Goal: Information Seeking & Learning: Learn about a topic

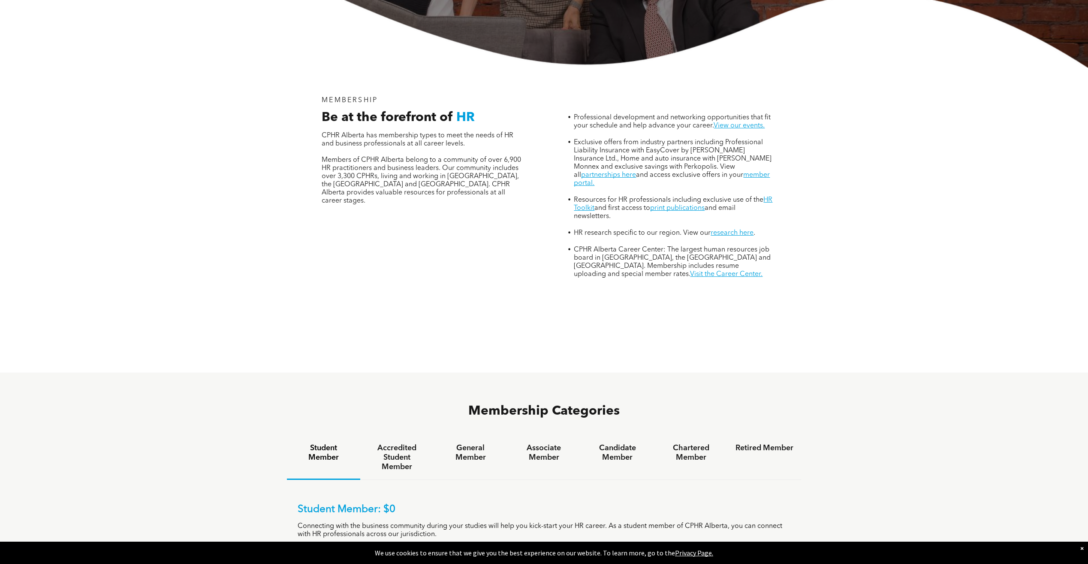
scroll to position [429, 0]
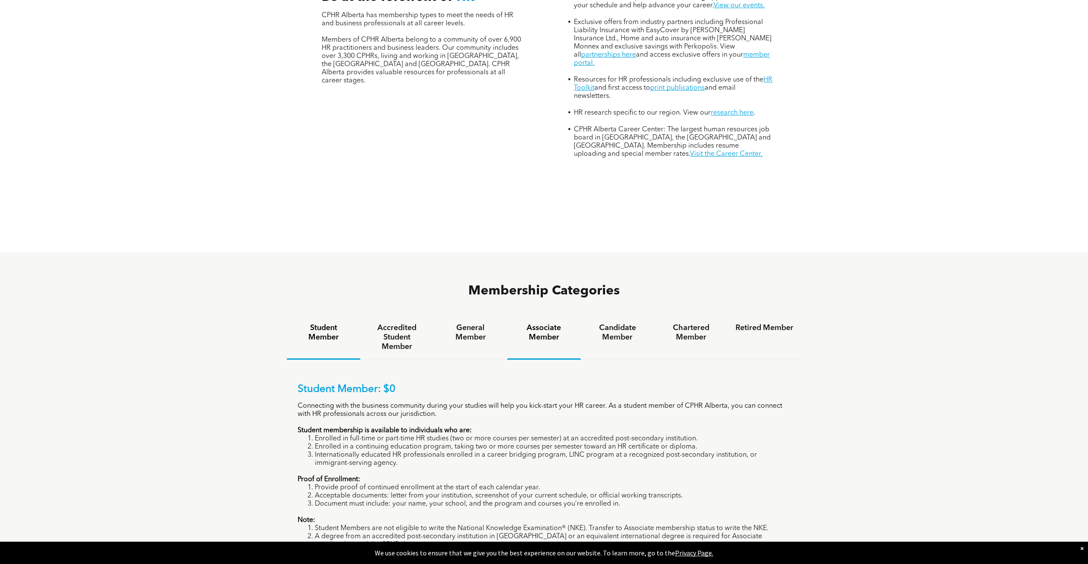
click at [537, 323] on h4 "Associate Member" at bounding box center [544, 332] width 58 height 19
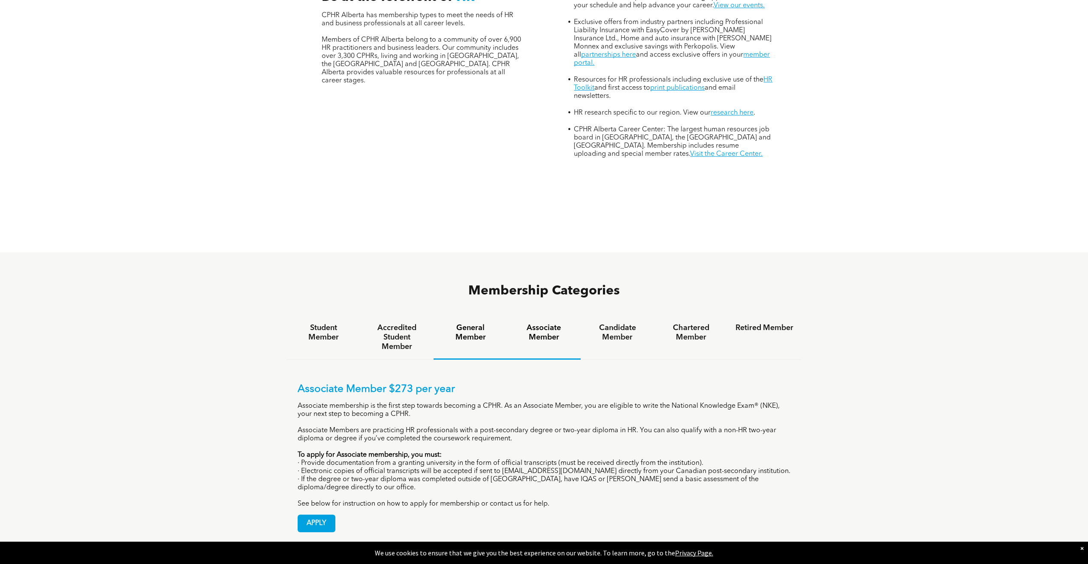
click at [491, 323] on h4 "General Member" at bounding box center [470, 332] width 58 height 19
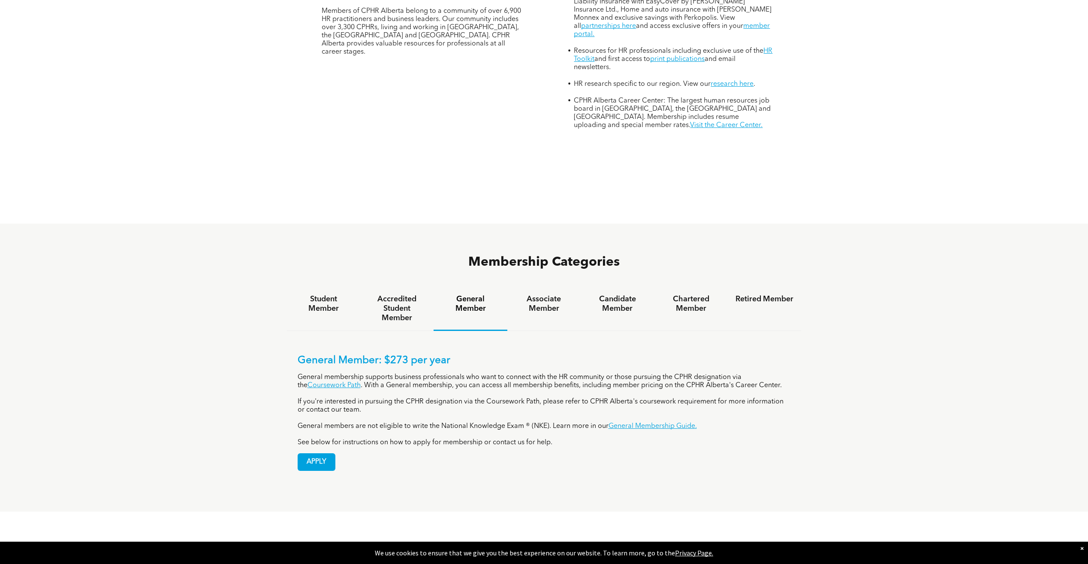
scroll to position [472, 0]
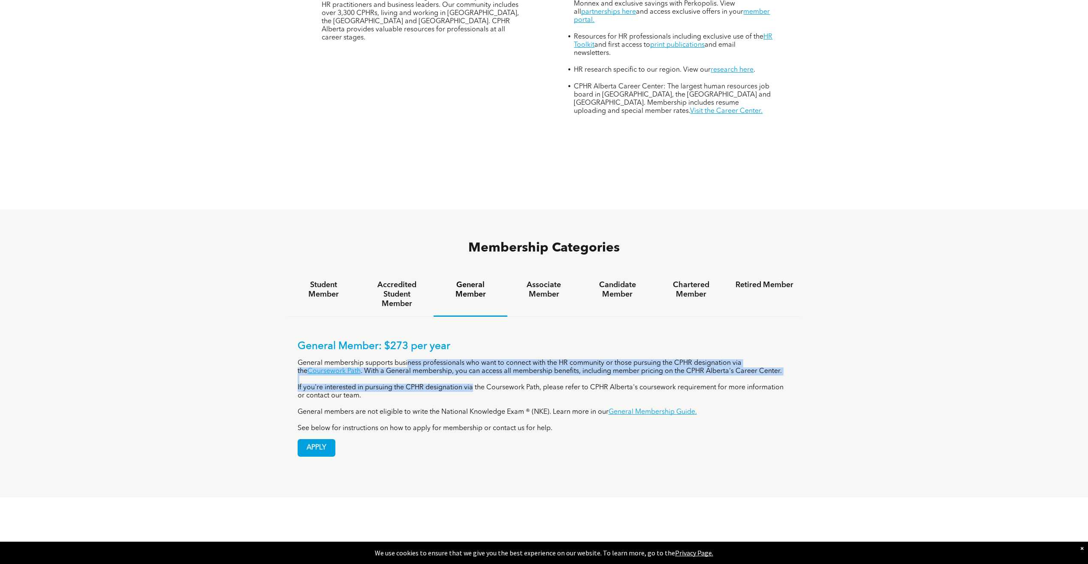
drag, startPoint x: 409, startPoint y: 315, endPoint x: 483, endPoint y: 337, distance: 77.0
click at [483, 340] on div "General Member: $273 per year General membership supports business professional…" at bounding box center [544, 386] width 493 height 92
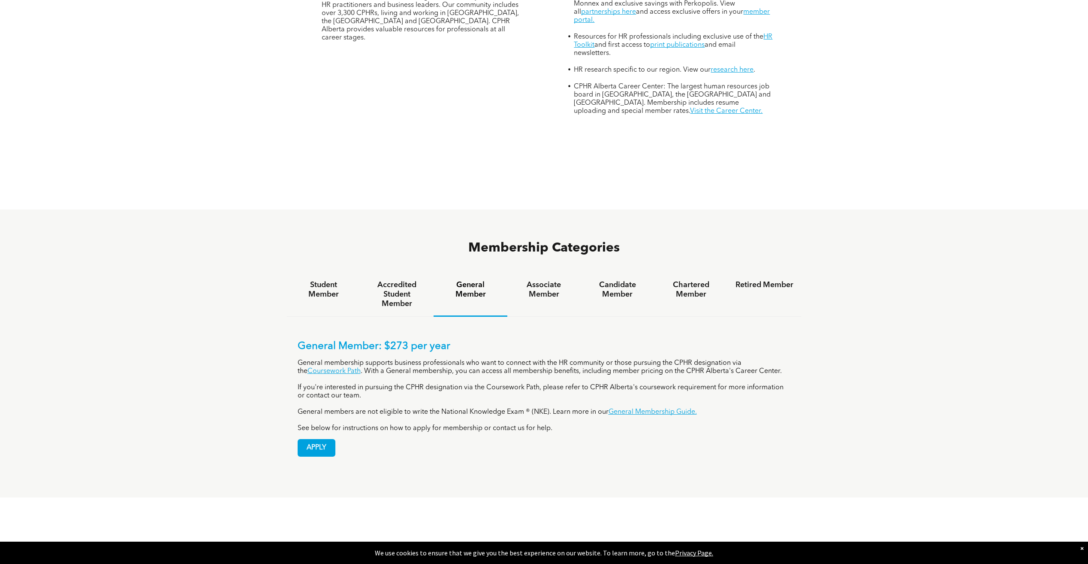
click at [484, 383] on p "If you're interested in pursuing the CPHR designation via the Coursework Path, …" at bounding box center [544, 391] width 493 height 16
click at [543, 280] on h4 "Associate Member" at bounding box center [544, 289] width 58 height 19
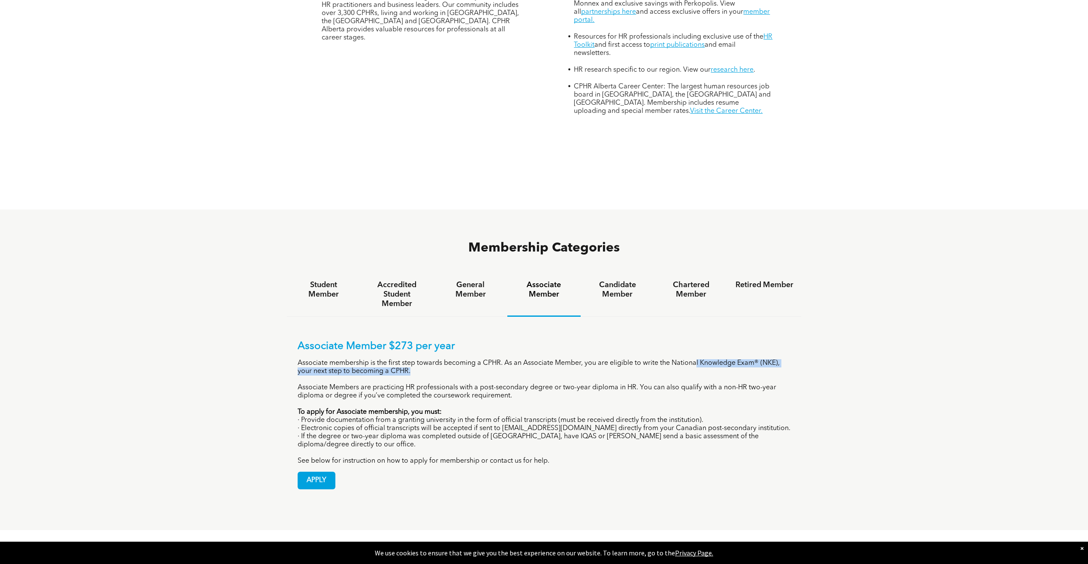
drag, startPoint x: 696, startPoint y: 313, endPoint x: 829, endPoint y: 317, distance: 133.1
click at [829, 317] on div "Membership Categories Student Member Accredited Student Member General Member A…" at bounding box center [544, 369] width 1088 height 320
click at [830, 317] on div "Membership Categories Student Member Accredited Student Member General Member A…" at bounding box center [544, 369] width 1088 height 320
click at [470, 280] on h4 "General Member" at bounding box center [470, 289] width 58 height 19
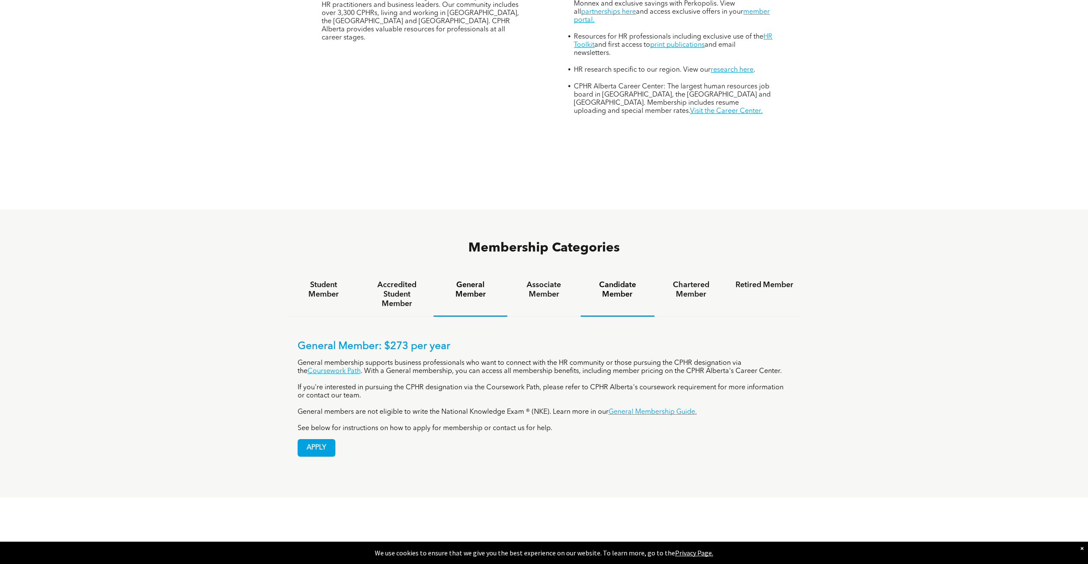
click at [590, 280] on h4 "Candidate Member" at bounding box center [618, 289] width 58 height 19
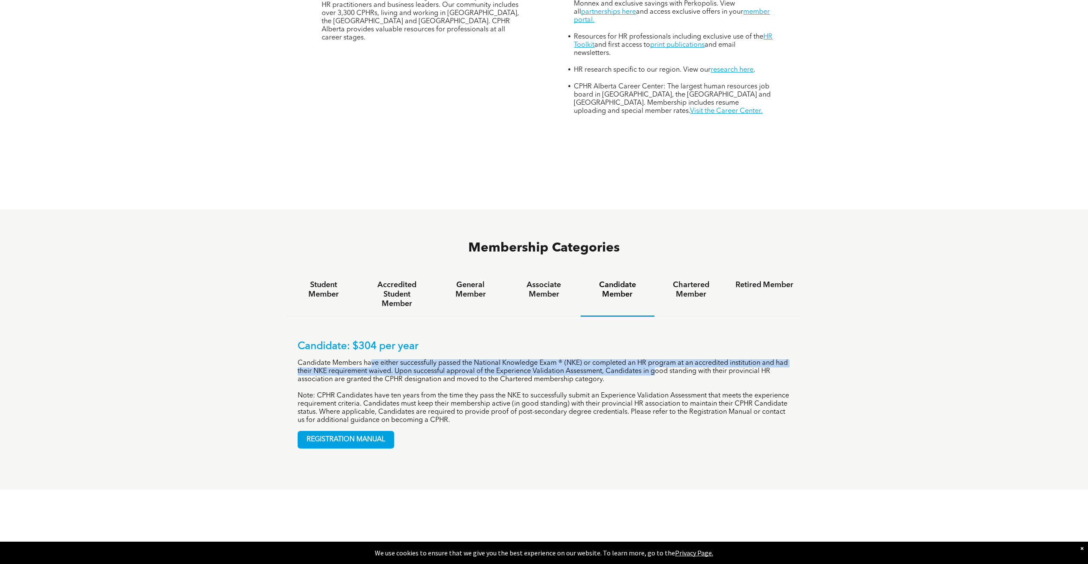
drag, startPoint x: 405, startPoint y: 310, endPoint x: 660, endPoint y: 322, distance: 254.6
click at [660, 359] on p "Candidate Members have either successfully passed the National Knowledge Exam ®…" at bounding box center [544, 371] width 493 height 24
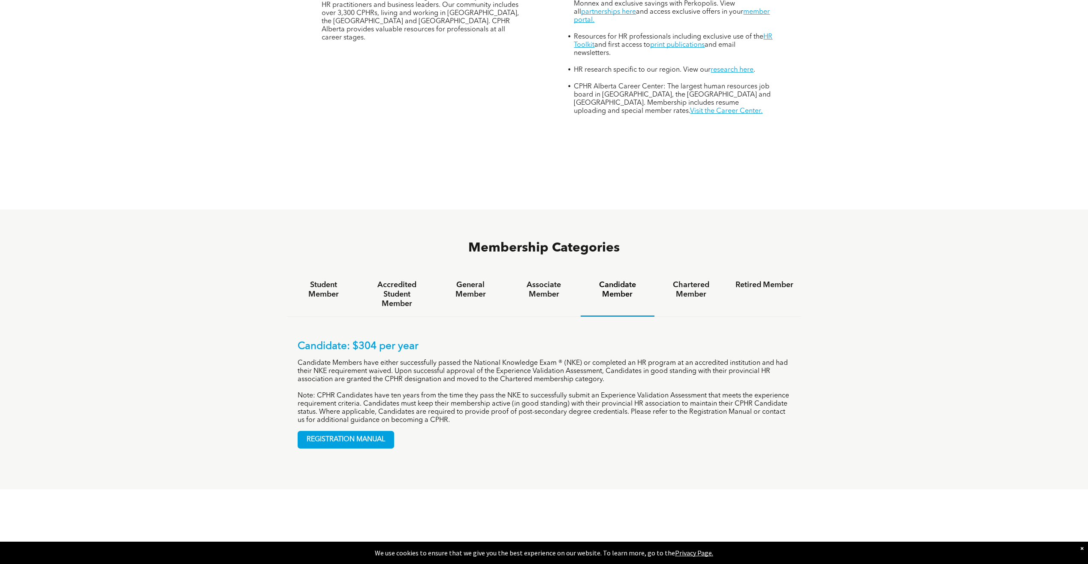
drag, startPoint x: 660, startPoint y: 322, endPoint x: 669, endPoint y: 328, distance: 11.1
click at [667, 359] on p "Candidate Members have either successfully passed the National Knowledge Exam ®…" at bounding box center [544, 371] width 493 height 24
click at [667, 340] on div "Candidate: $304 per year Candidate Members have either successfully passed the …" at bounding box center [544, 382] width 493 height 84
click at [467, 280] on h4 "General Member" at bounding box center [470, 289] width 58 height 19
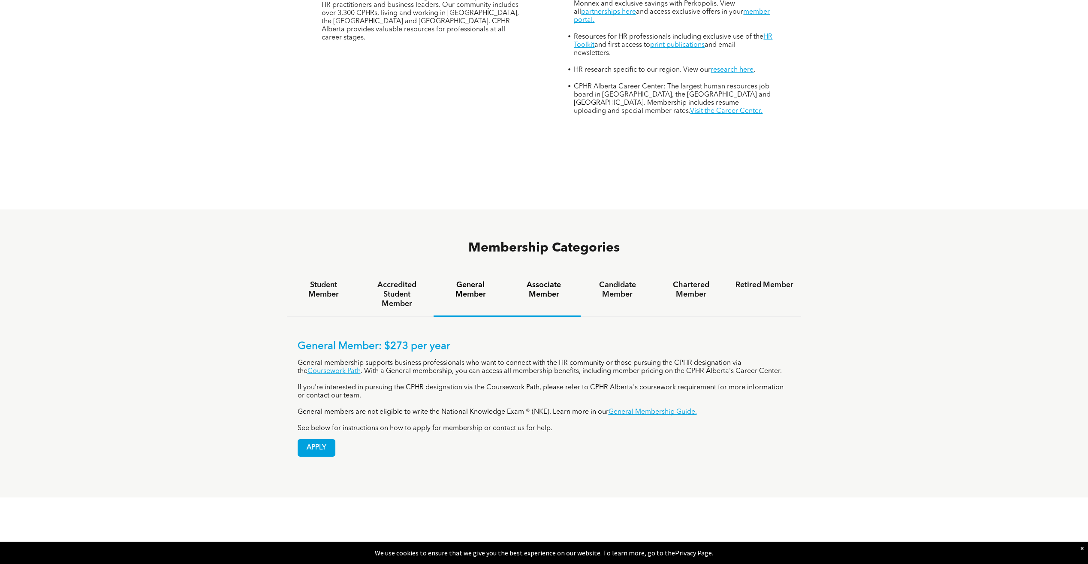
click at [535, 272] on div "Associate Member" at bounding box center [543, 294] width 73 height 44
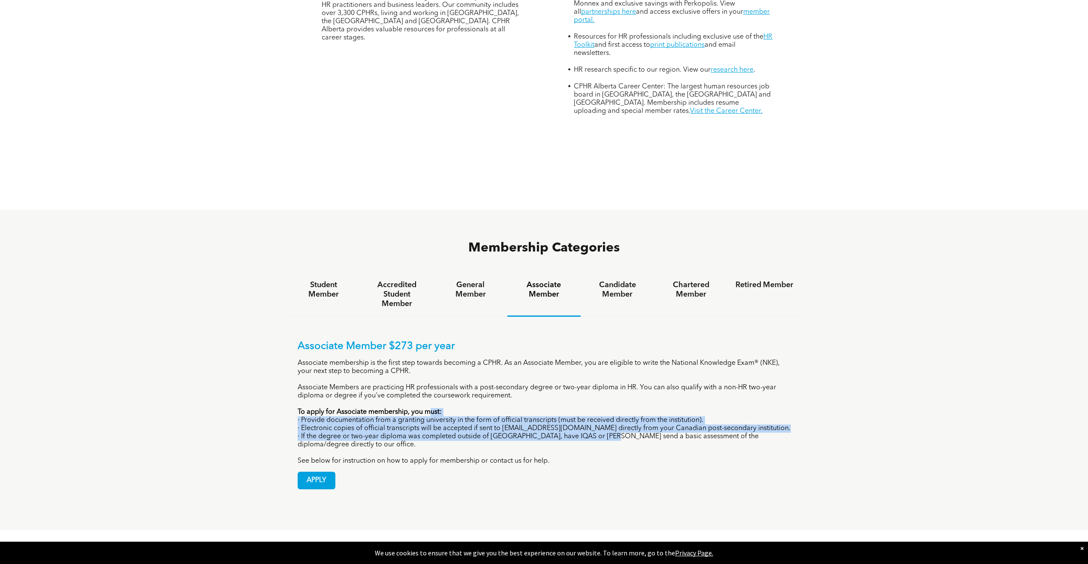
drag, startPoint x: 431, startPoint y: 360, endPoint x: 613, endPoint y: 389, distance: 184.3
click at [613, 389] on div "Associate Member $273 per year Associate membership is the first step towards b…" at bounding box center [544, 402] width 493 height 125
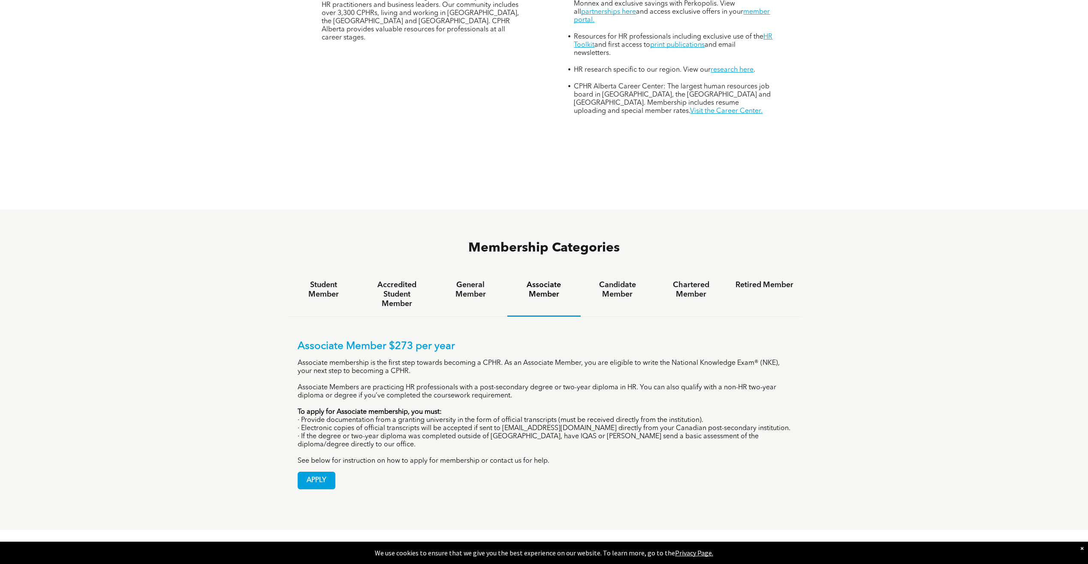
drag, startPoint x: 613, startPoint y: 389, endPoint x: 625, endPoint y: 402, distance: 17.6
click at [615, 432] on p "· If the degree or two-year diploma was completed outside of [GEOGRAPHIC_DATA],…" at bounding box center [544, 440] width 493 height 16
click at [633, 457] on p "See below for instruction on how to apply for membership or contact us for help." at bounding box center [544, 461] width 493 height 8
drag, startPoint x: 298, startPoint y: 360, endPoint x: 421, endPoint y: 366, distance: 122.8
click at [421, 366] on div "Associate Member $273 per year Associate membership is the first step towards b…" at bounding box center [544, 402] width 493 height 125
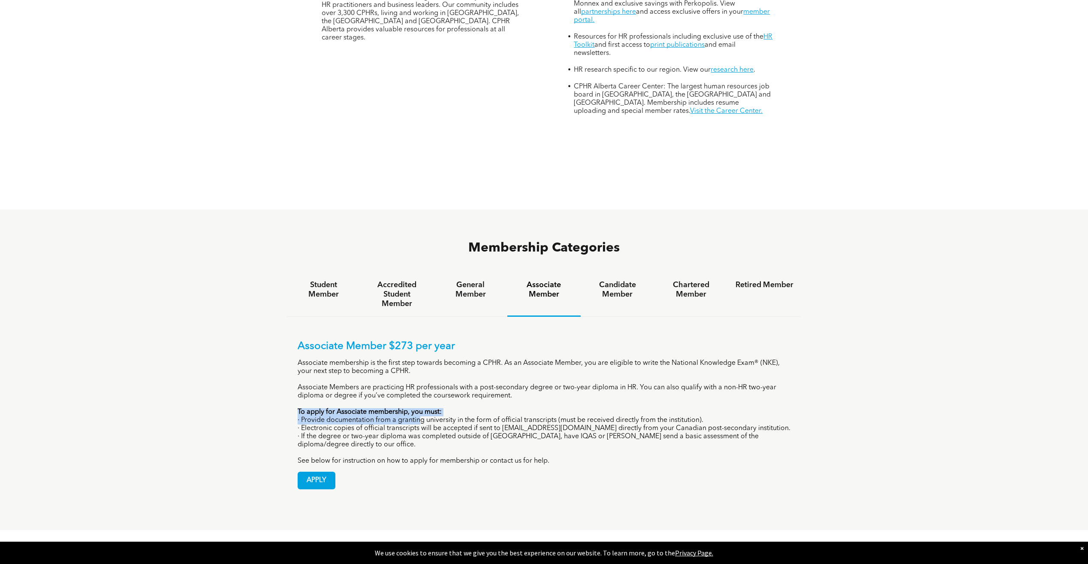
click at [423, 365] on div "Associate Member $273 per year Associate membership is the first step towards b…" at bounding box center [544, 402] width 493 height 125
click at [316, 424] on p "· Electronic copies of official transcripts will be accepted if sent to [EMAIL_…" at bounding box center [544, 428] width 493 height 8
drag, startPoint x: 371, startPoint y: 373, endPoint x: 559, endPoint y: 371, distance: 187.5
click at [559, 416] on p "· Provide documentation from a granting university in the form of official tran…" at bounding box center [544, 420] width 493 height 8
click at [560, 424] on p "· Electronic copies of official transcripts will be accepted if sent to [EMAIL_…" at bounding box center [544, 428] width 493 height 8
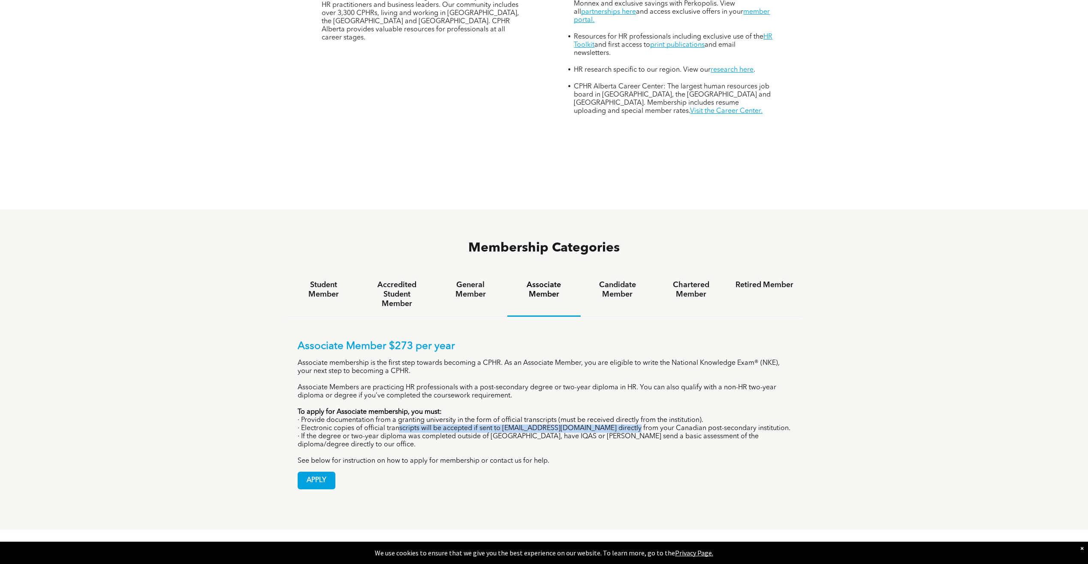
drag, startPoint x: 399, startPoint y: 376, endPoint x: 619, endPoint y: 380, distance: 219.2
click at [619, 424] on p "· Electronic copies of official transcripts will be accepted if sent to [EMAIL_…" at bounding box center [544, 428] width 493 height 8
drag, startPoint x: 619, startPoint y: 380, endPoint x: 681, endPoint y: 402, distance: 66.3
click at [681, 401] on div "Associate Member $273 per year Associate membership is the first step towards b…" at bounding box center [544, 402] width 493 height 125
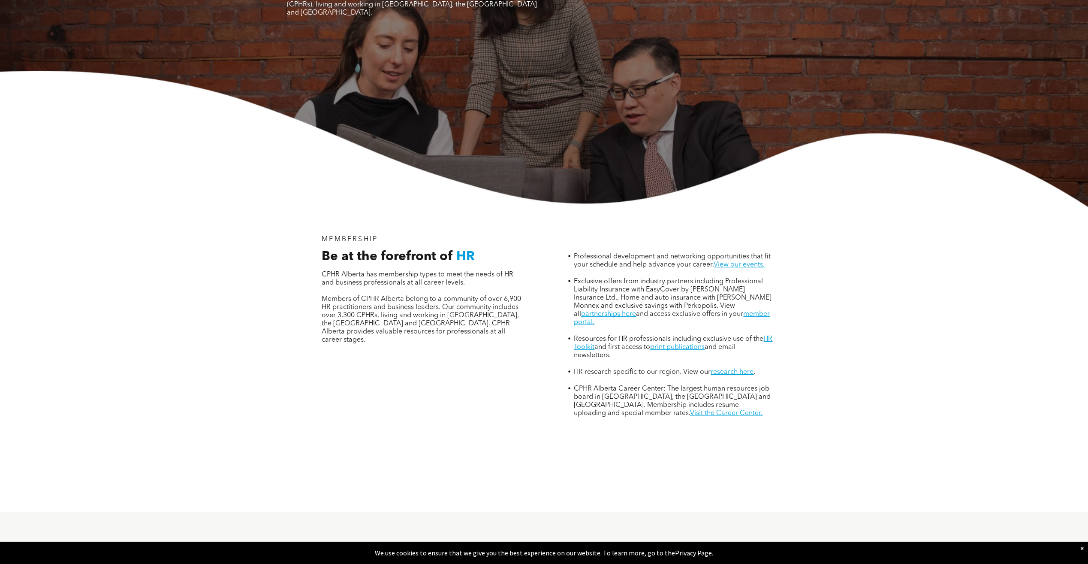
scroll to position [257, 0]
